Goal: Information Seeking & Learning: Learn about a topic

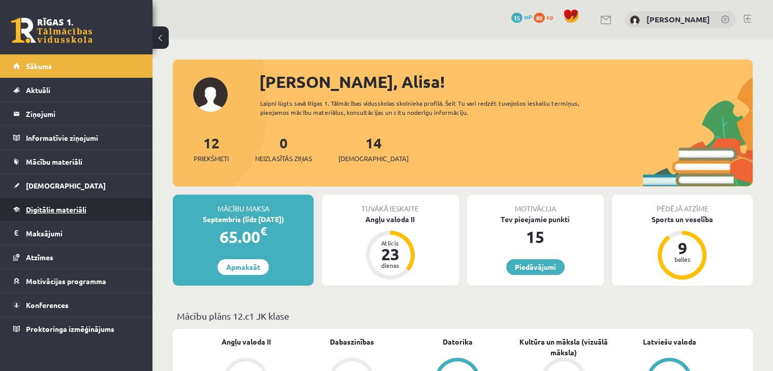
click at [51, 203] on link "Digitālie materiāli" at bounding box center [76, 209] width 126 height 23
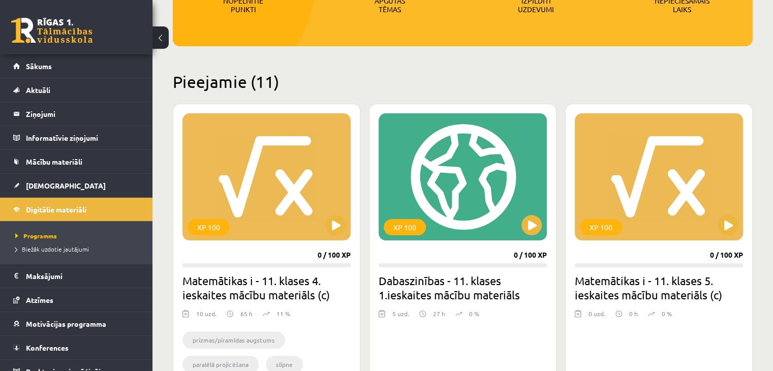
scroll to position [189, 0]
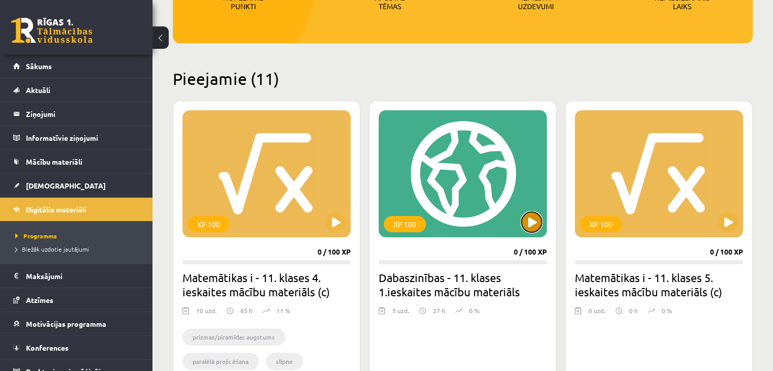
click at [532, 215] on button at bounding box center [531, 222] width 20 height 20
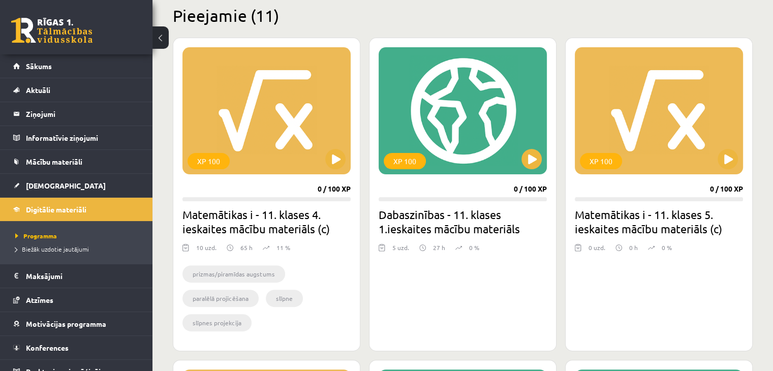
scroll to position [253, 0]
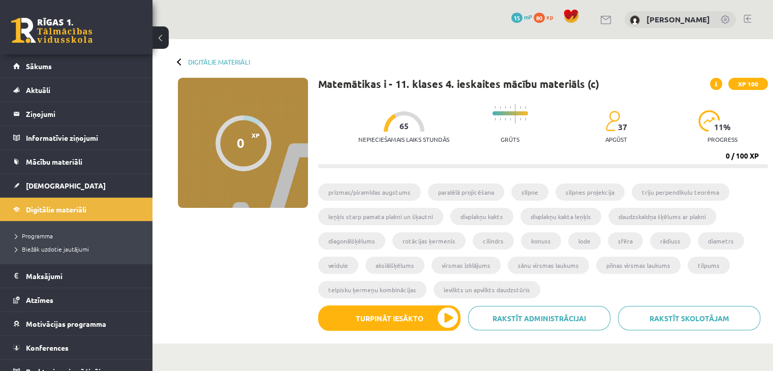
click at [181, 71] on div "Digitālie materiāli 0 XP XP 100 0 / 100 XP Matemātikas i - 11. klases 4. ieskai…" at bounding box center [462, 191] width 620 height 304
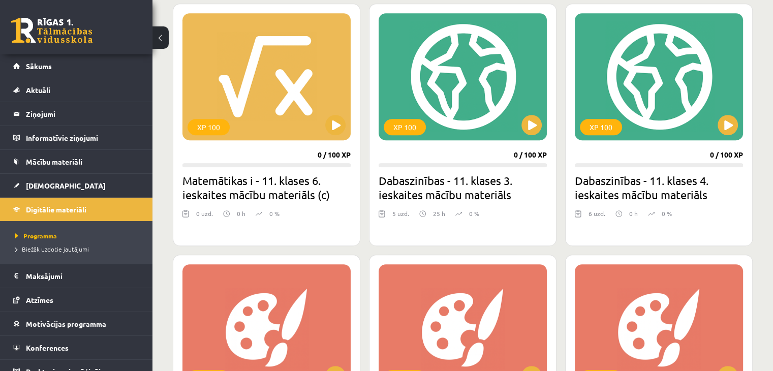
scroll to position [601, 0]
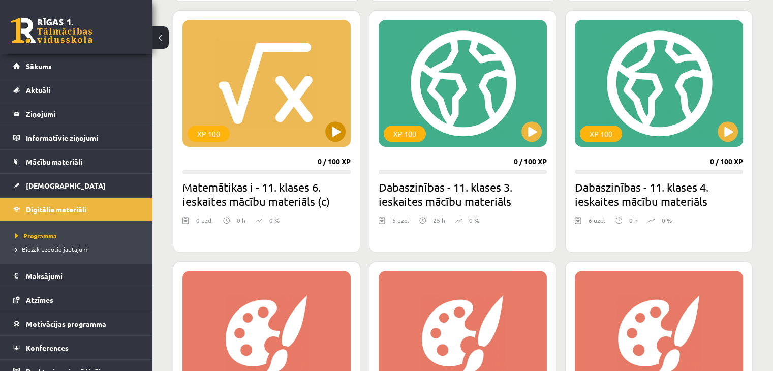
click at [255, 127] on div "XP 100" at bounding box center [266, 83] width 168 height 127
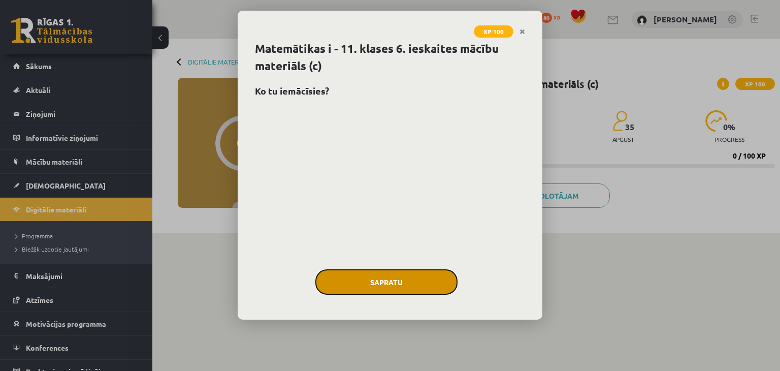
click at [426, 281] on button "Sapratu" at bounding box center [386, 281] width 142 height 25
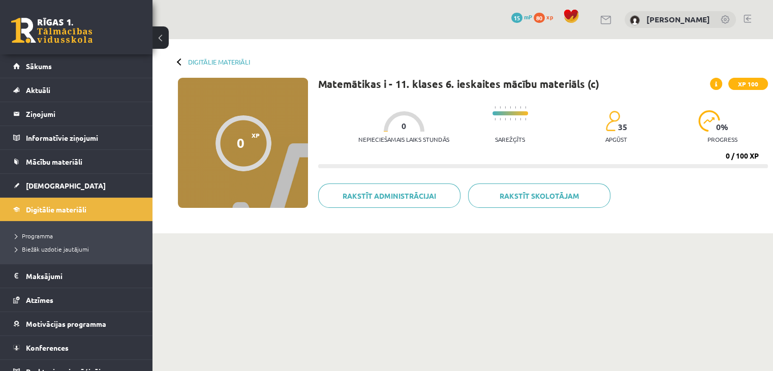
click at [177, 62] on div at bounding box center [180, 61] width 7 height 7
click at [201, 59] on link "Digitālie materiāli" at bounding box center [219, 62] width 62 height 8
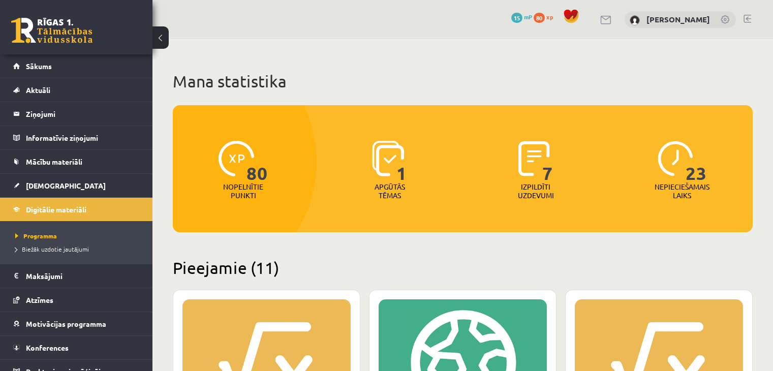
click at [576, 222] on div "80 Nopelnītie punkti 1 Apgūtās tēmas 7 Izpildīti uzdevumi 23 Nepieciešamais lai…" at bounding box center [463, 168] width 580 height 127
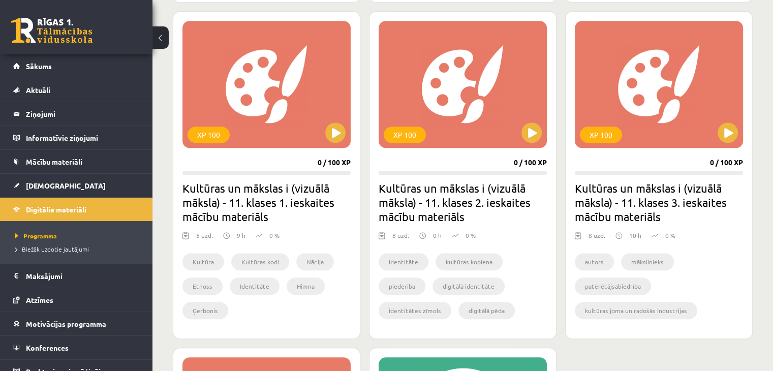
scroll to position [851, 0]
click at [336, 134] on button at bounding box center [335, 132] width 20 height 20
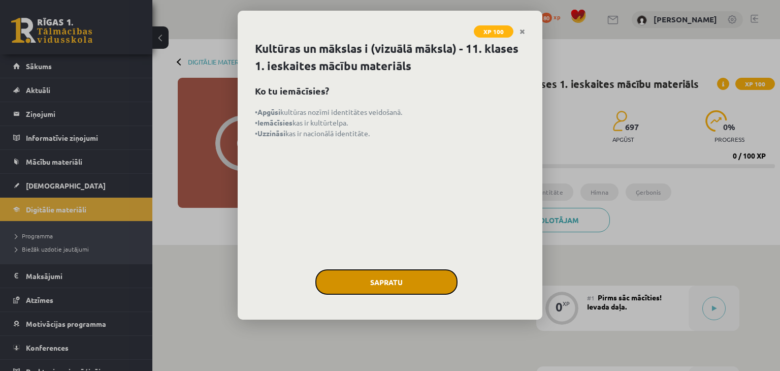
click at [399, 287] on button "Sapratu" at bounding box center [386, 281] width 142 height 25
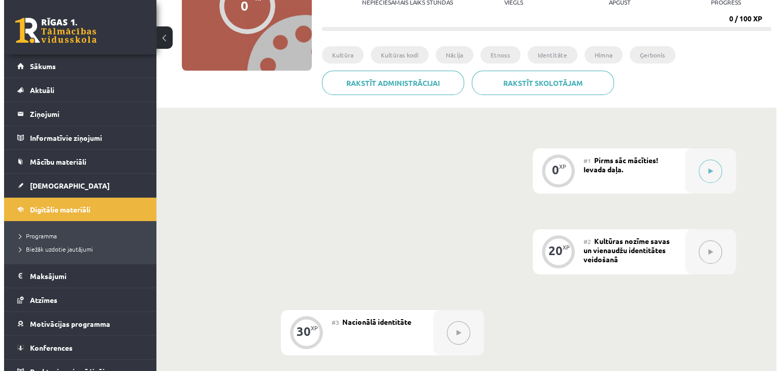
scroll to position [137, 0]
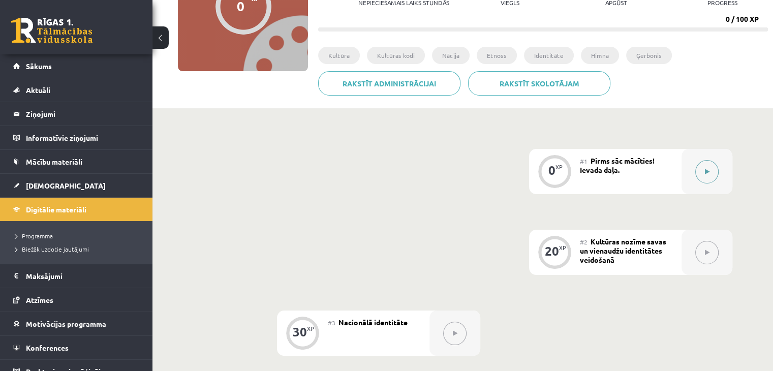
click at [709, 160] on button at bounding box center [706, 171] width 23 height 23
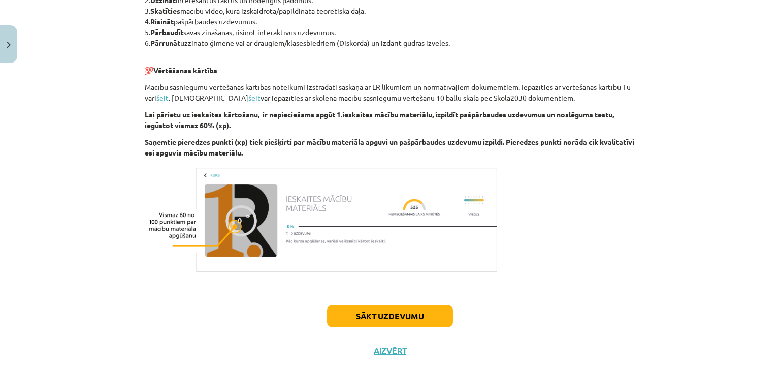
scroll to position [556, 0]
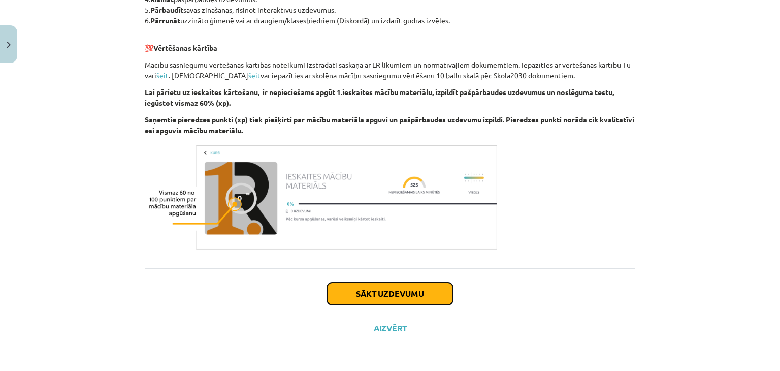
click at [429, 299] on button "Sākt uzdevumu" at bounding box center [390, 293] width 126 height 22
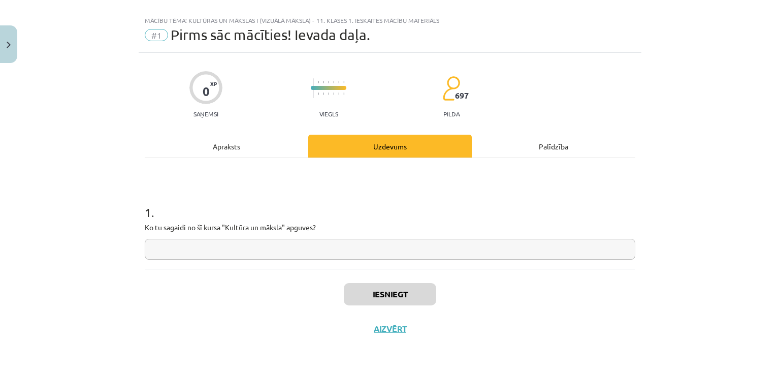
click at [296, 241] on input "text" at bounding box center [390, 249] width 491 height 21
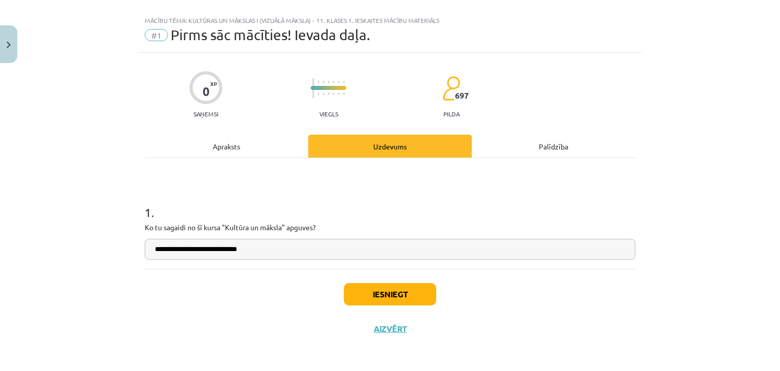
drag, startPoint x: 296, startPoint y: 241, endPoint x: 276, endPoint y: 242, distance: 19.9
click at [276, 242] on input "**********" at bounding box center [390, 249] width 491 height 21
type input "**********"
click at [402, 296] on button "Iesniegt" at bounding box center [390, 294] width 92 height 22
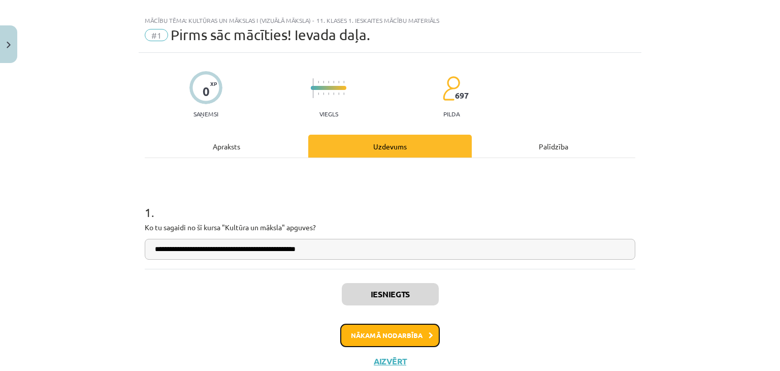
click at [415, 334] on button "Nākamā nodarbība" at bounding box center [390, 335] width 100 height 23
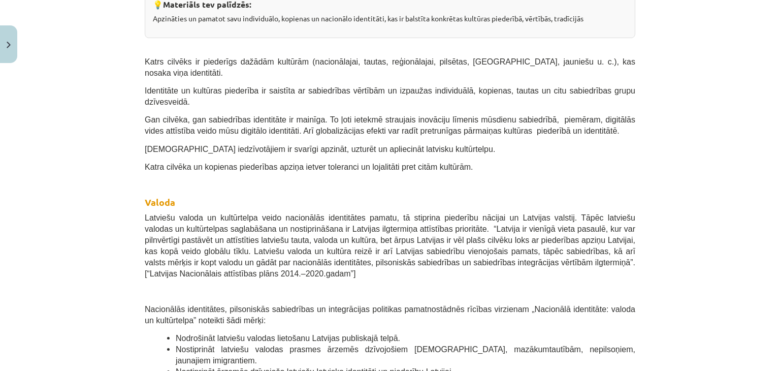
scroll to position [0, 0]
